Goal: Information Seeking & Learning: Learn about a topic

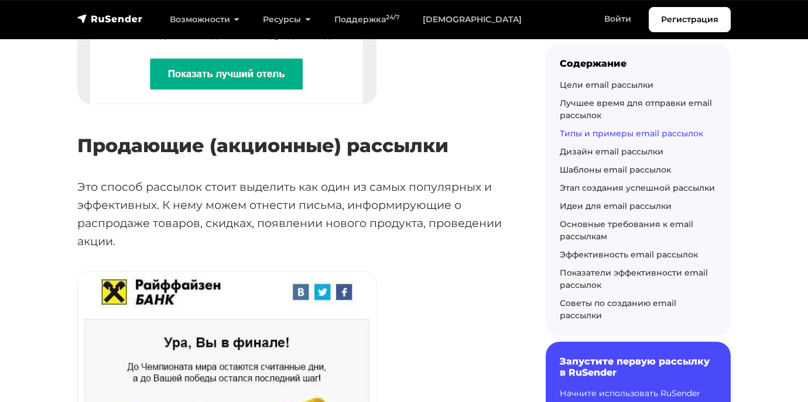
scroll to position [1679, 0]
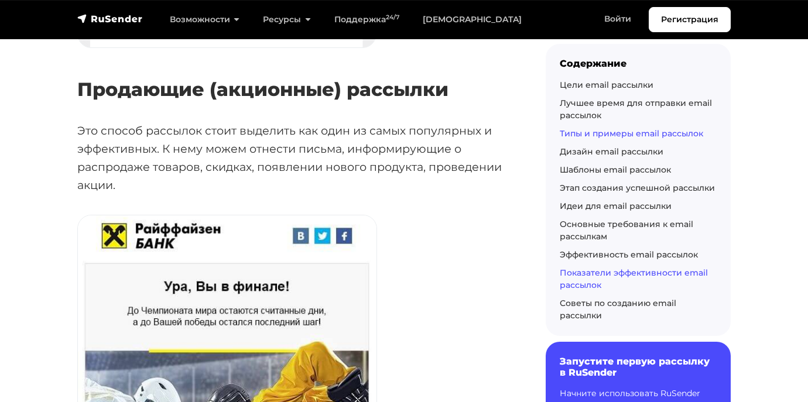
click at [590, 271] on link "Показатели эффективности email рассылок" at bounding box center [634, 278] width 148 height 23
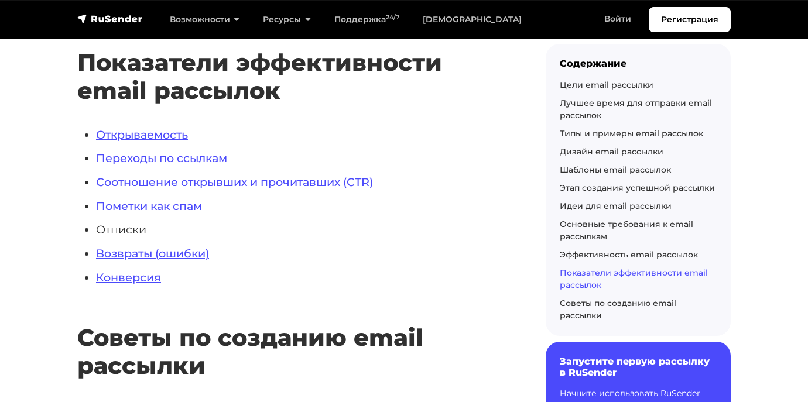
scroll to position [6940, 0]
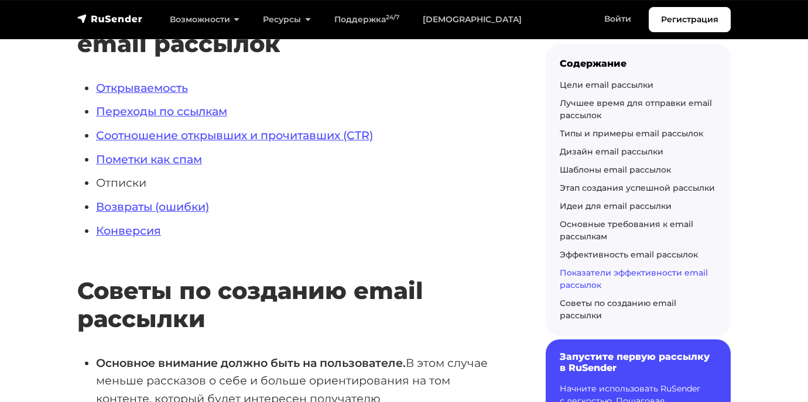
click at [578, 359] on h6 "Запустите первую рассылку в RuSender" at bounding box center [638, 362] width 157 height 22
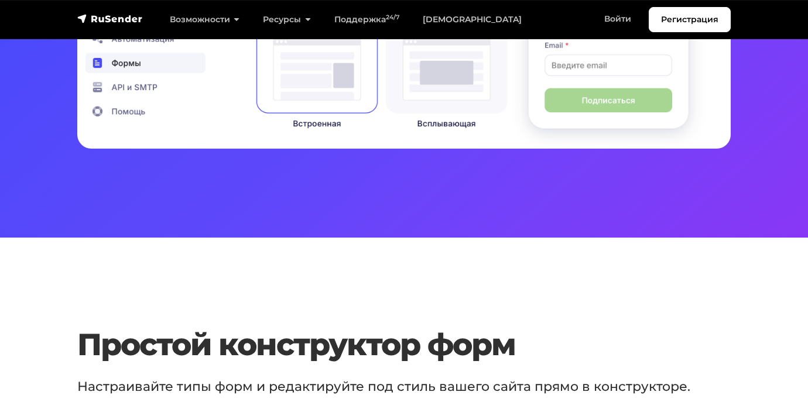
scroll to position [517, 0]
